Goal: Task Accomplishment & Management: Complete application form

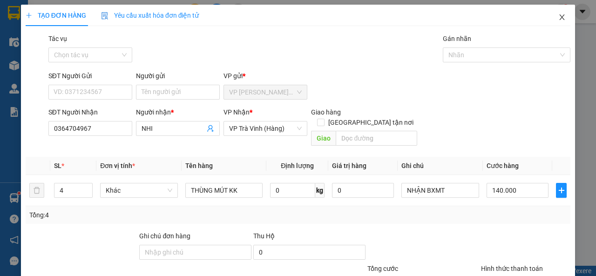
click at [560, 16] on icon "close" at bounding box center [562, 17] width 5 height 6
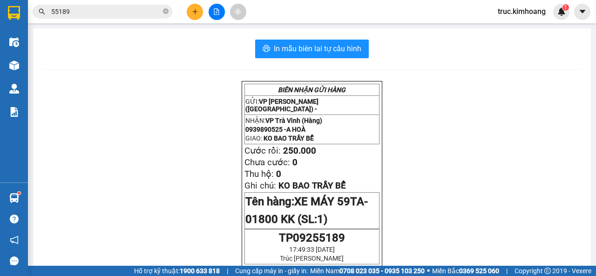
click at [132, 12] on input "55189" at bounding box center [106, 12] width 110 height 10
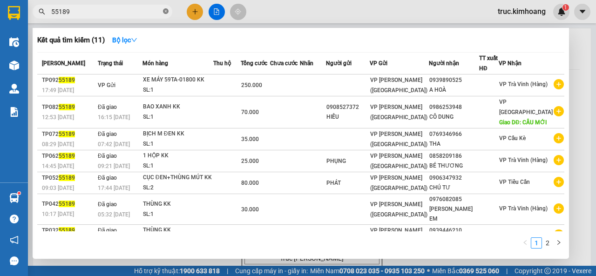
click at [163, 11] on icon "close-circle" at bounding box center [166, 11] width 6 height 6
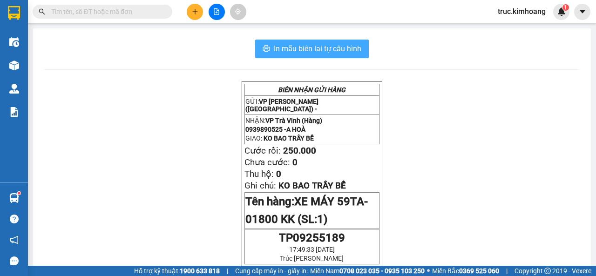
click at [274, 43] on span "In mẫu biên lai tự cấu hình" at bounding box center [318, 49] width 88 height 12
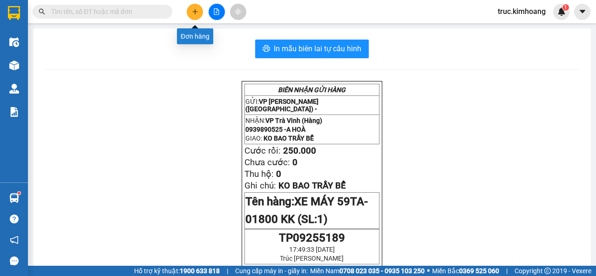
click at [194, 11] on icon "plus" at bounding box center [195, 11] width 7 height 7
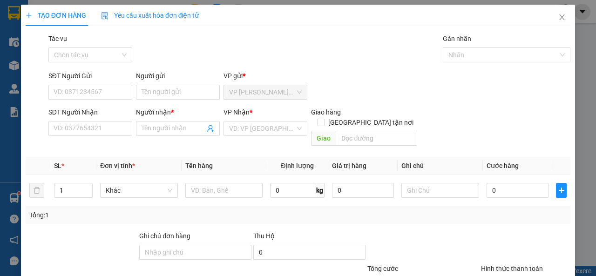
click at [69, 137] on div "SĐT Người Nhận VD: 0377654321" at bounding box center [90, 123] width 84 height 33
click at [72, 131] on input "SĐT Người Nhận" at bounding box center [90, 128] width 84 height 15
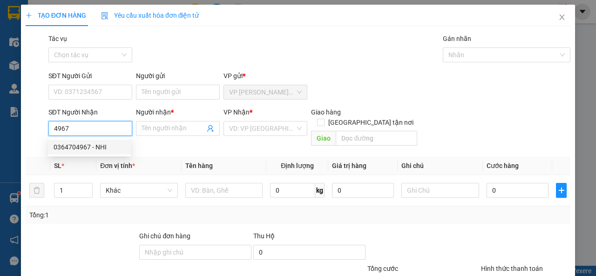
click at [61, 148] on div "0364704967 - NHI" at bounding box center [90, 147] width 72 height 10
type input "0364704967"
type input "NHI"
type input "40.000"
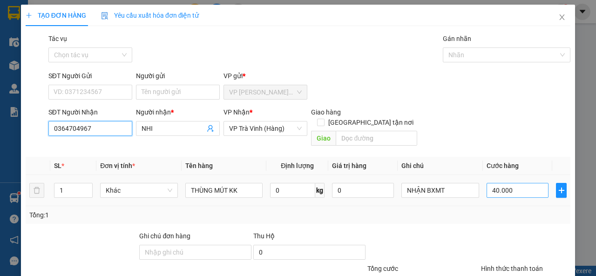
type input "0364704967"
click at [512, 183] on input "40.000" at bounding box center [517, 190] width 62 height 15
type input "1"
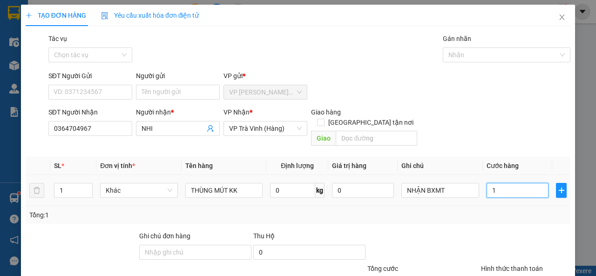
type input "14"
type input "140"
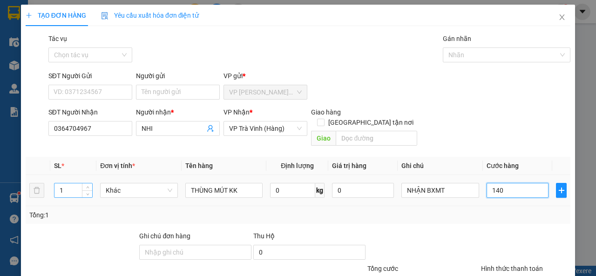
type input "140"
type input "140.000"
click at [80, 183] on input "1" at bounding box center [73, 190] width 38 height 14
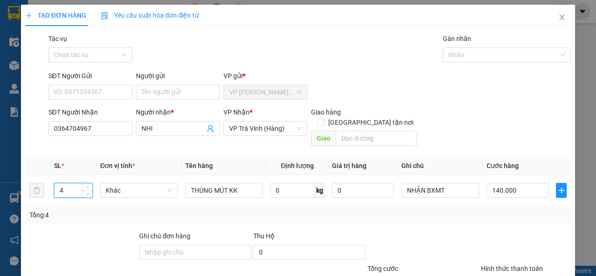
scroll to position [68, 0]
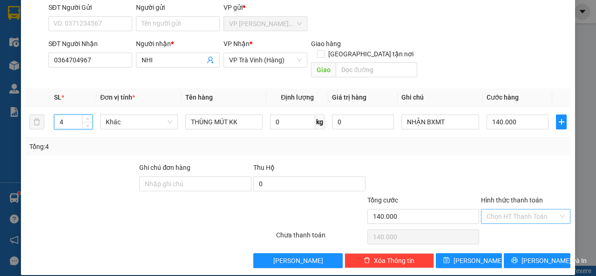
type input "4"
click at [496, 209] on input "Hình thức thanh toán" at bounding box center [522, 216] width 72 height 14
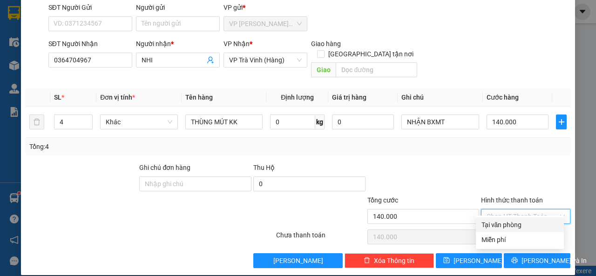
click at [494, 217] on div "Transit Pickup Surcharge Ids Transit Deliver Surcharge Ids Transit Deliver Surc…" at bounding box center [298, 116] width 545 height 303
click at [505, 209] on input "Hình thức thanh toán" at bounding box center [522, 216] width 72 height 14
click at [507, 223] on div "Tại văn phòng" at bounding box center [519, 225] width 77 height 10
type input "0"
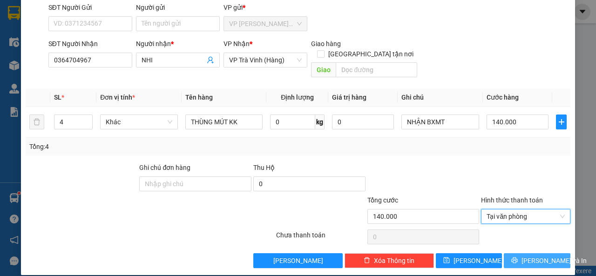
click at [514, 253] on button "[PERSON_NAME] và In" at bounding box center [537, 260] width 67 height 15
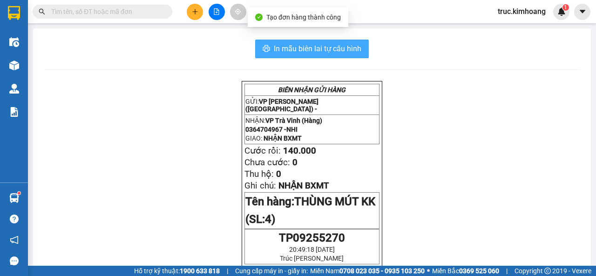
click at [342, 54] on span "In mẫu biên lai tự cấu hình" at bounding box center [318, 49] width 88 height 12
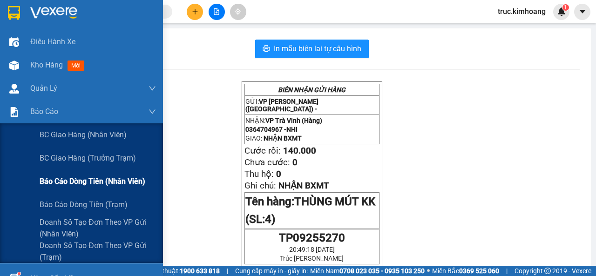
click at [92, 180] on span "Báo cáo dòng tiền (nhân viên)" at bounding box center [93, 182] width 106 height 12
